Goal: Transaction & Acquisition: Book appointment/travel/reservation

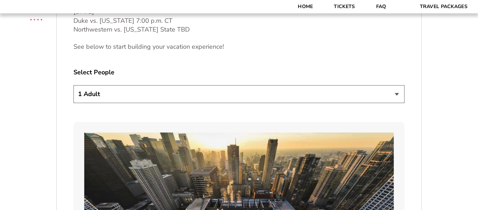
scroll to position [390, 0]
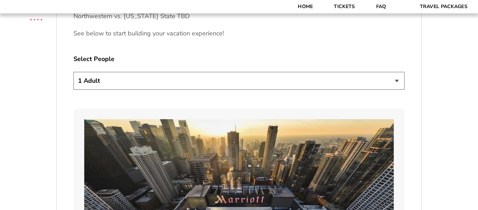
click at [387, 78] on select "1 Adult 2 Adults 3 Adults 4 Adults 2 Adults + 1 Child 2 Adults + 2 Children 2 A…" at bounding box center [239, 81] width 331 height 18
select select "2 Adults"
click at [74, 72] on select "1 Adult 2 Adults 3 Adults 4 Adults 2 Adults + 1 Child 2 Adults + 2 Children 2 A…" at bounding box center [239, 81] width 331 height 18
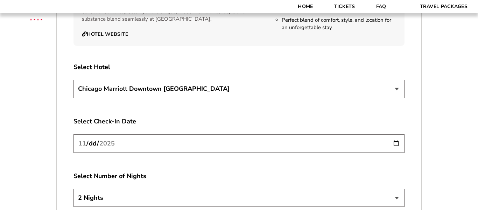
scroll to position [1181, 0]
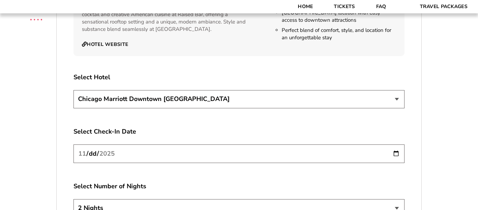
click at [396, 96] on select "[GEOGRAPHIC_DATA] [GEOGRAPHIC_DATA]" at bounding box center [239, 99] width 331 height 18
click at [74, 90] on select "[GEOGRAPHIC_DATA] [GEOGRAPHIC_DATA]" at bounding box center [239, 99] width 331 height 18
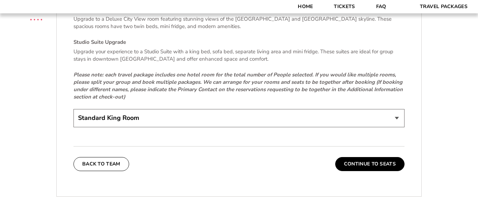
scroll to position [1529, 0]
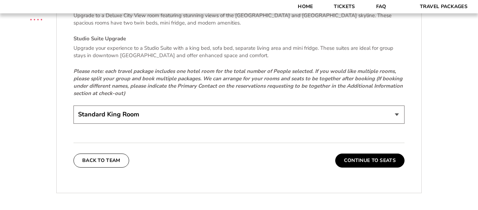
click at [372, 111] on select "Standard King Room Standard Room - Two Beds Upgrade (+$30 per night) Deluxe Cit…" at bounding box center [239, 114] width 331 height 18
click at [74, 105] on select "Standard King Room Standard Room - Two Beds Upgrade (+$30 per night) Deluxe Cit…" at bounding box center [239, 114] width 331 height 18
click at [373, 154] on button "Continue To Seats" at bounding box center [369, 160] width 69 height 14
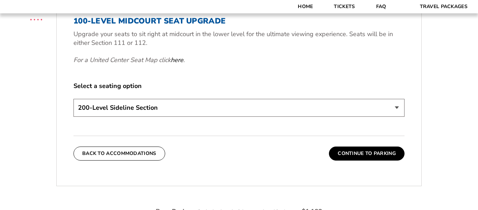
scroll to position [319, 0]
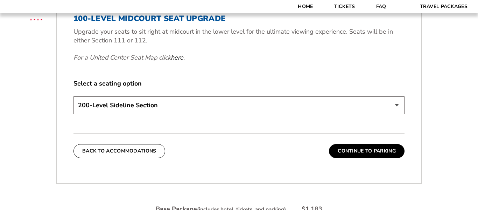
click at [380, 104] on select "200-Level Sideline Section 100-Level Corner Seat Upgrade (+$80 per person) 100-…" at bounding box center [239, 105] width 331 height 18
click at [427, 123] on div "1. Team 2. Accommodations 3. Seats 4. Parking 5. Details 1. Team Select Your Te…" at bounding box center [239, 98] width 399 height 503
click at [425, 8] on link "Travel Packages" at bounding box center [444, 6] width 69 height 13
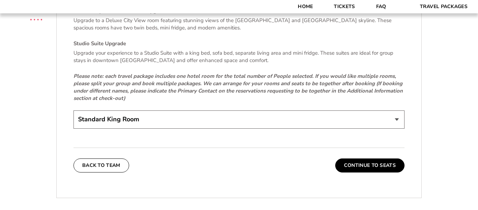
scroll to position [1531, 0]
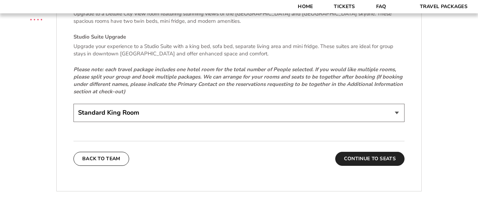
click at [388, 156] on button "Continue To Seats" at bounding box center [369, 159] width 69 height 14
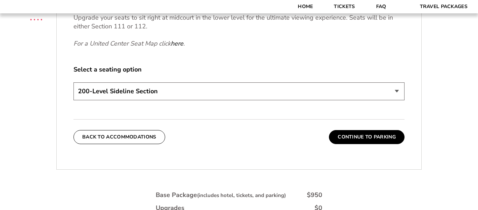
scroll to position [336, 0]
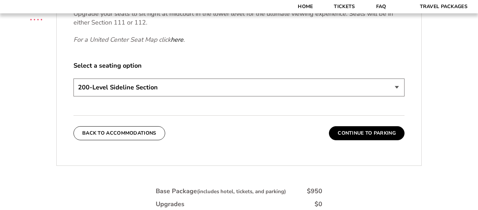
click at [378, 91] on select "200-Level Sideline Section 100-Level Corner Seat Upgrade (+$80 per person) 100-…" at bounding box center [239, 87] width 331 height 18
click at [433, 96] on div "1. Team 2. Accommodations 3. Seats 4. Parking 5. Details 1. Team Select Your Te…" at bounding box center [239, 80] width 399 height 503
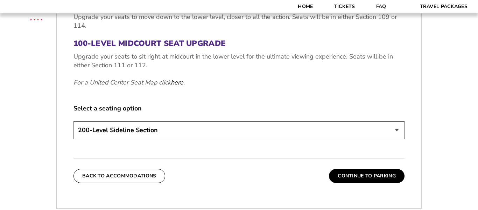
scroll to position [298, 0]
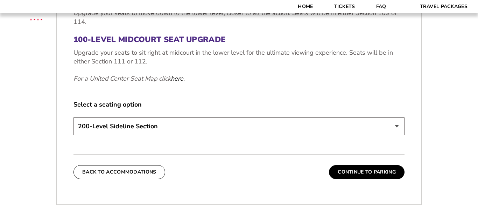
click at [389, 130] on select "200-Level Sideline Section 100-Level Corner Seat Upgrade (+$80 per person) 100-…" at bounding box center [239, 126] width 331 height 18
click at [74, 117] on select "200-Level Sideline Section 100-Level Corner Seat Upgrade (+$80 per person) 100-…" at bounding box center [239, 126] width 331 height 18
click at [430, 136] on div "1. Team 2. Accommodations 3. Seats 4. Parking 5. Details 1. Team Select Your Te…" at bounding box center [239, 119] width 399 height 503
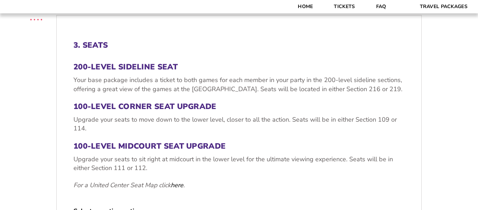
scroll to position [187, 0]
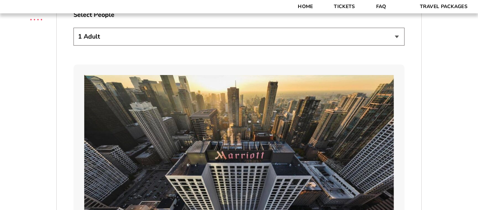
scroll to position [438, 0]
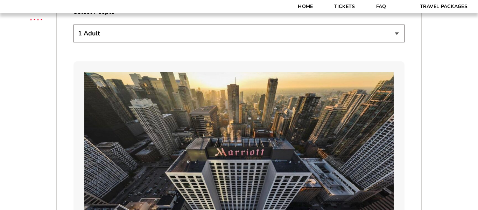
click at [385, 34] on select "1 Adult 2 Adults 3 Adults 4 Adults 2 Adults + 1 Child 2 Adults + 2 Children 2 A…" at bounding box center [239, 34] width 331 height 18
select select "2 Adults"
click at [74, 25] on select "1 Adult 2 Adults 3 Adults 4 Adults 2 Adults + 1 Child 2 Adults + 2 Children 2 A…" at bounding box center [239, 34] width 331 height 18
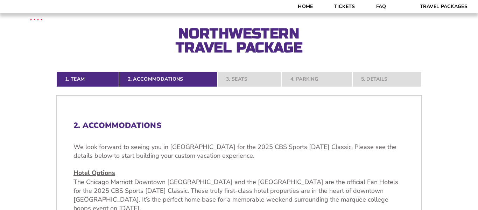
scroll to position [121, 0]
